Goal: Transaction & Acquisition: Purchase product/service

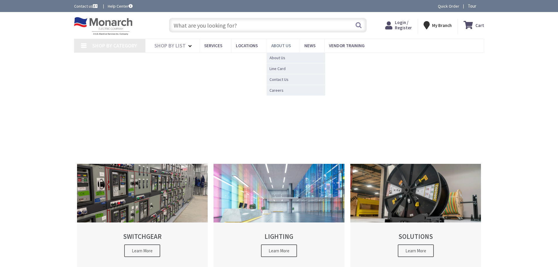
type input "Valentines Ln, [PERSON_NAME][GEOGRAPHIC_DATA], [GEOGRAPHIC_DATA], [GEOGRAPHIC_D…"
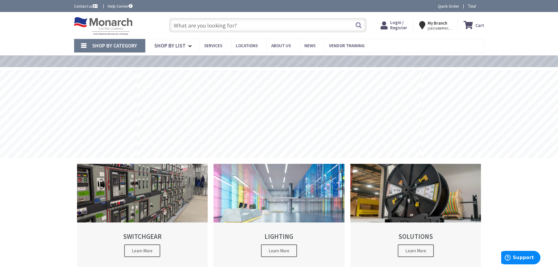
click at [254, 27] on input "text" at bounding box center [268, 25] width 198 height 15
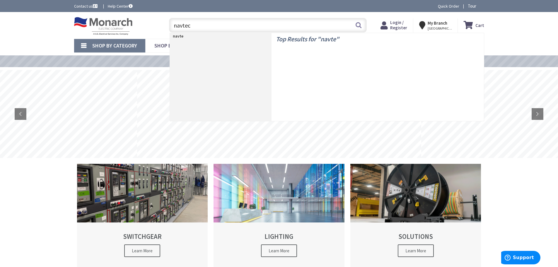
type input "navtech"
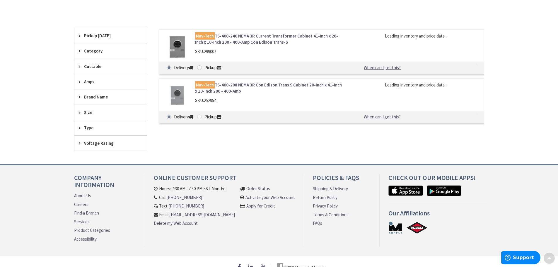
scroll to position [147, 0]
click at [245, 43] on link "Nav-Tech TS-400-240 NEMA 3R Current Transformer Cabinet 41-Inch x 20-Inch x 10-…" at bounding box center [269, 39] width 149 height 13
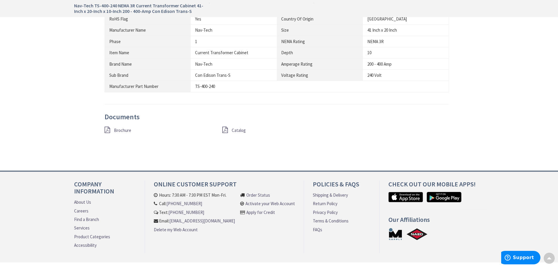
scroll to position [340, 0]
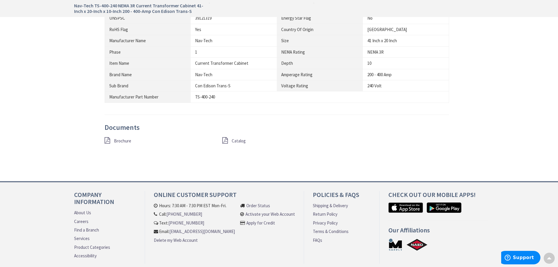
click at [244, 141] on span "Catalog" at bounding box center [239, 141] width 14 height 6
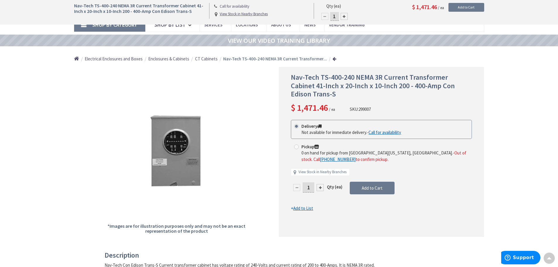
scroll to position [0, 0]
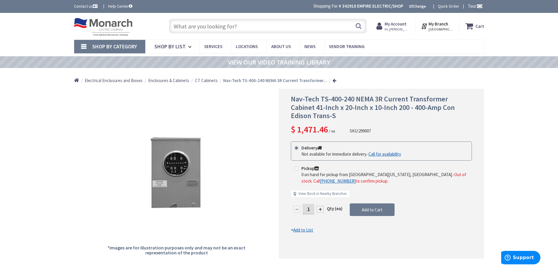
click at [224, 28] on input "text" at bounding box center [268, 26] width 198 height 15
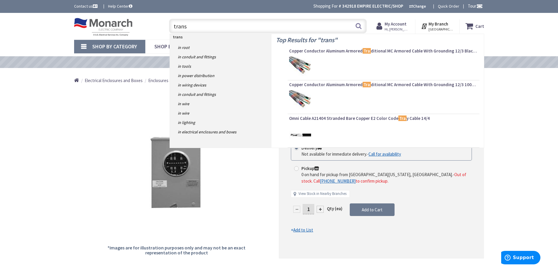
type input "trans s"
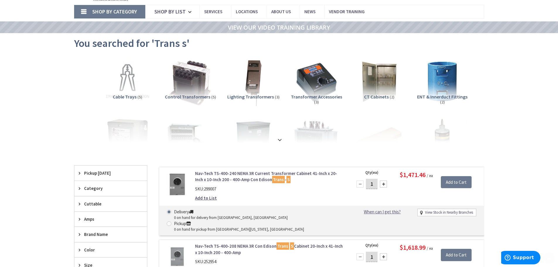
scroll to position [59, 0]
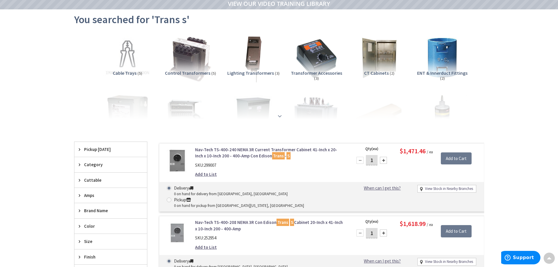
click at [279, 116] on strong at bounding box center [279, 114] width 7 height 6
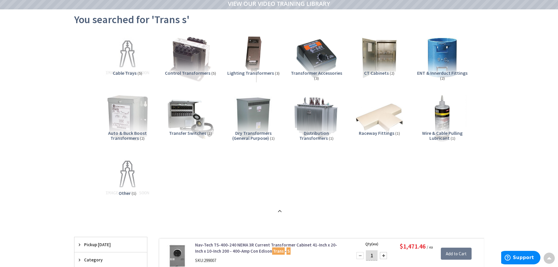
scroll to position [0, 0]
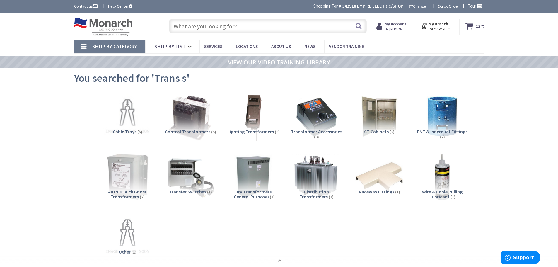
click at [214, 26] on input "text" at bounding box center [268, 26] width 198 height 15
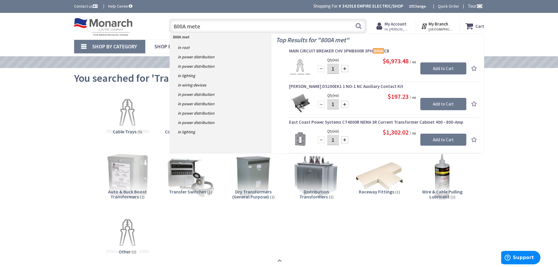
type input "800A meter"
